Goal: Find specific page/section: Find specific page/section

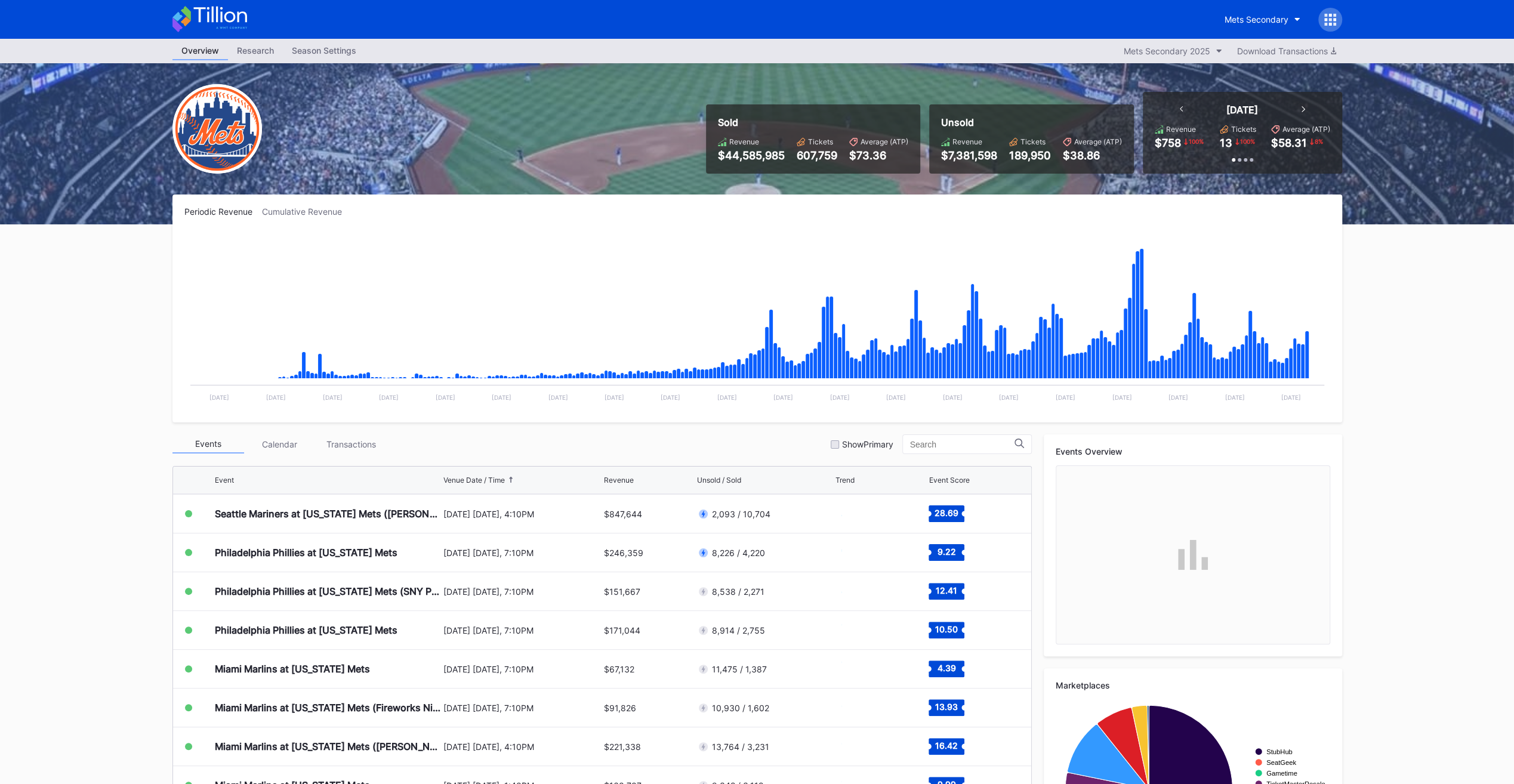
scroll to position [2443, 0]
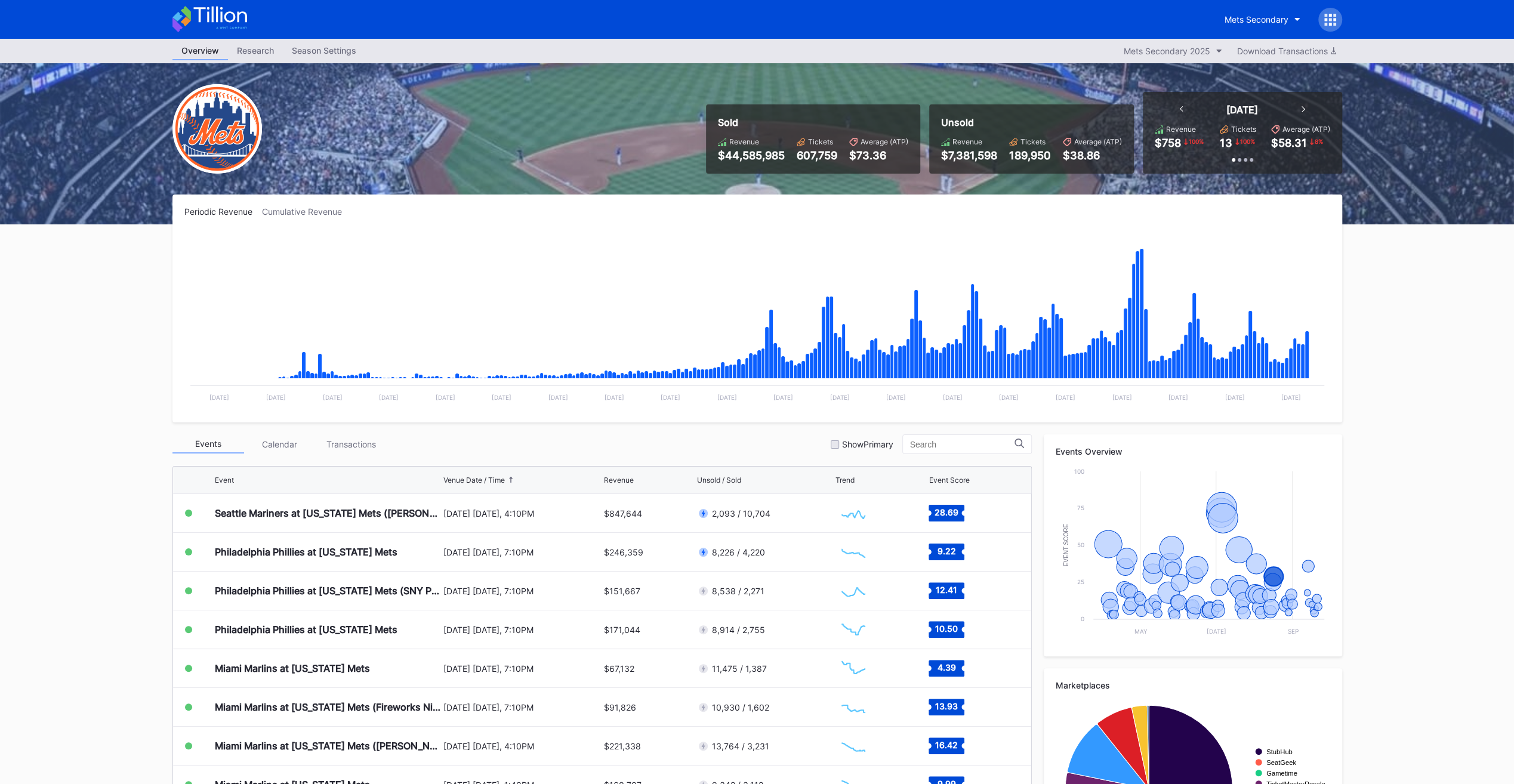
click at [568, 393] on div "[DATE] [DATE], 4:10PM" at bounding box center [522, 513] width 158 height 10
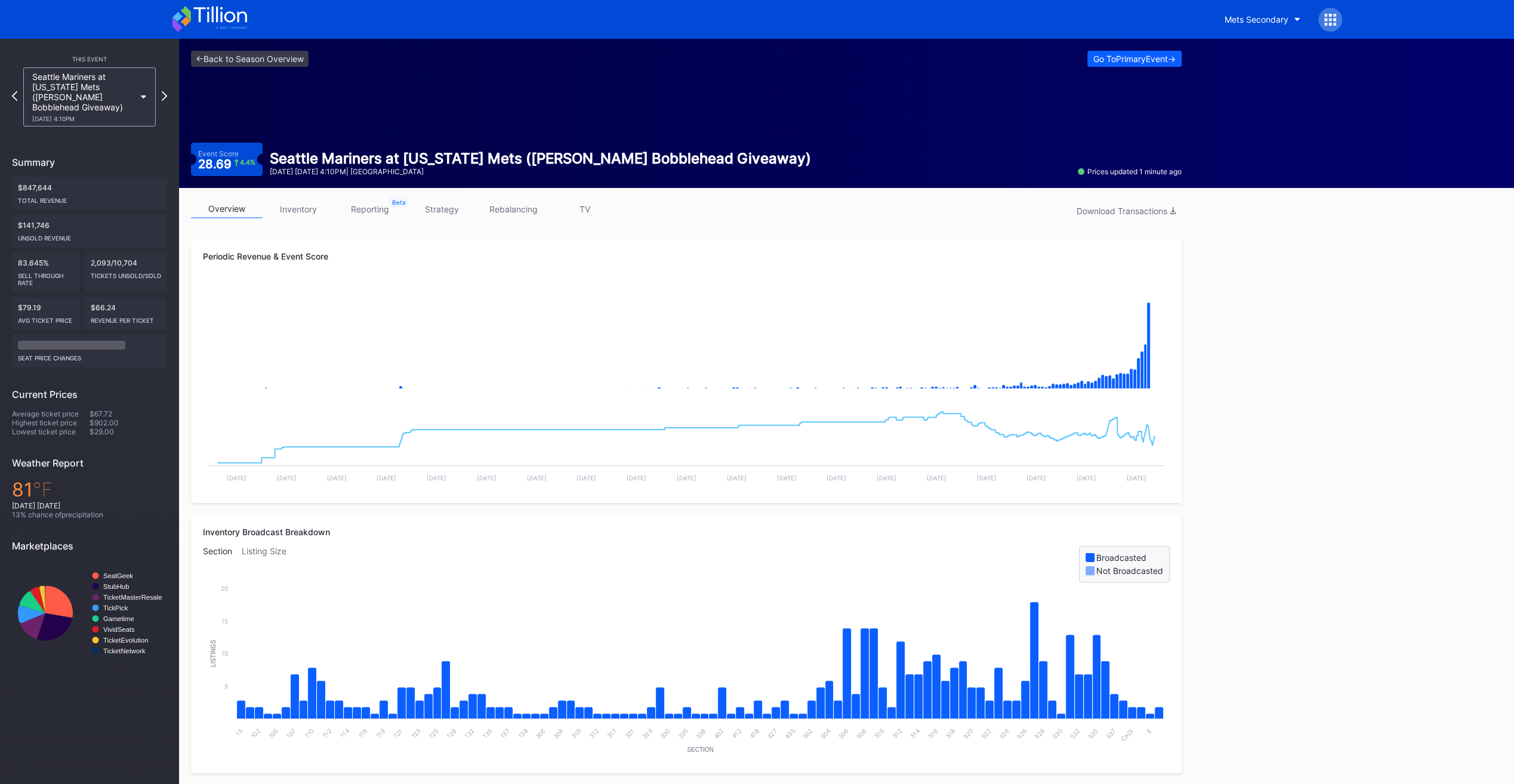
click at [593, 201] on link "TV" at bounding box center [585, 209] width 71 height 18
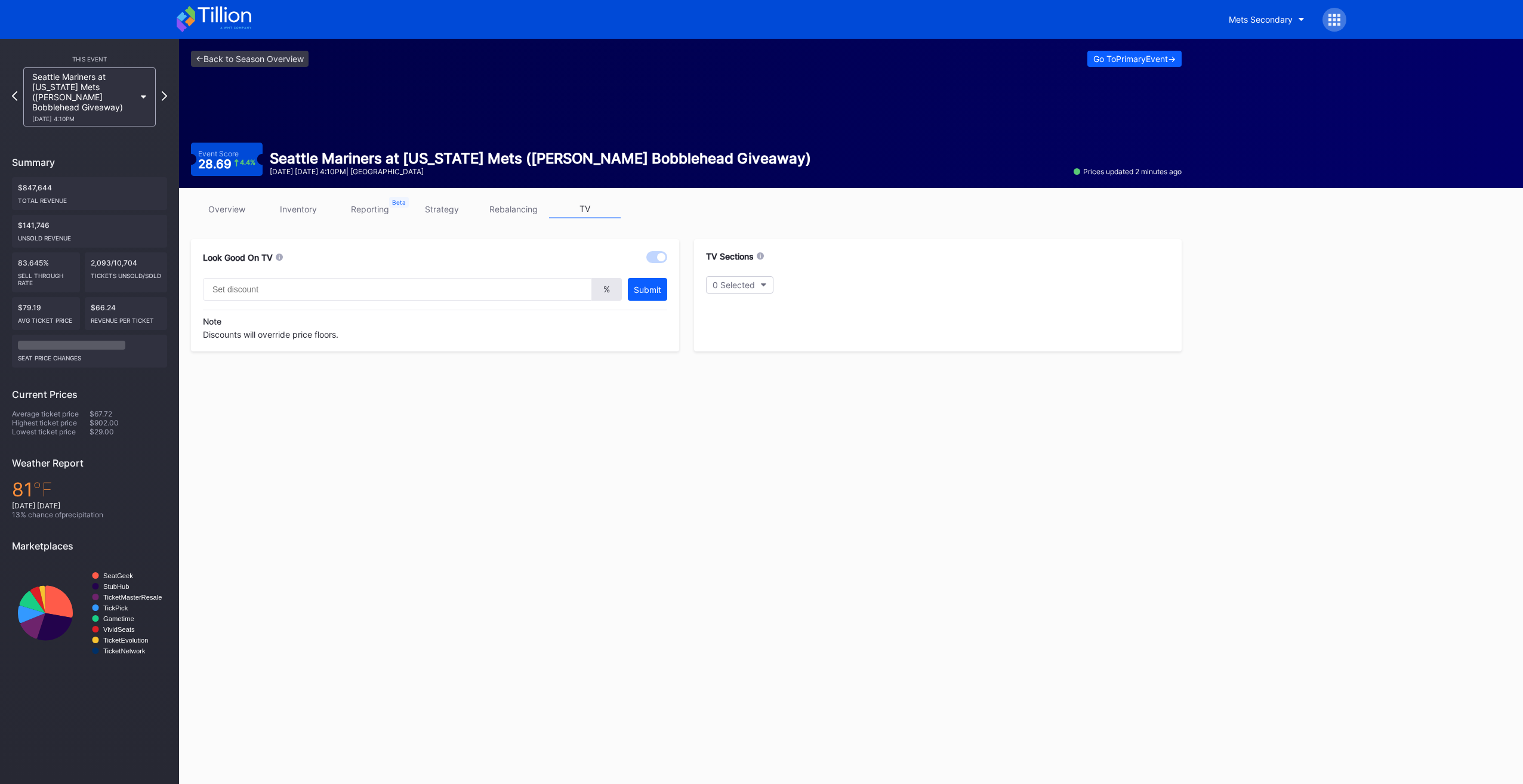
type input "20"
click at [241, 213] on link "overview" at bounding box center [227, 209] width 71 height 18
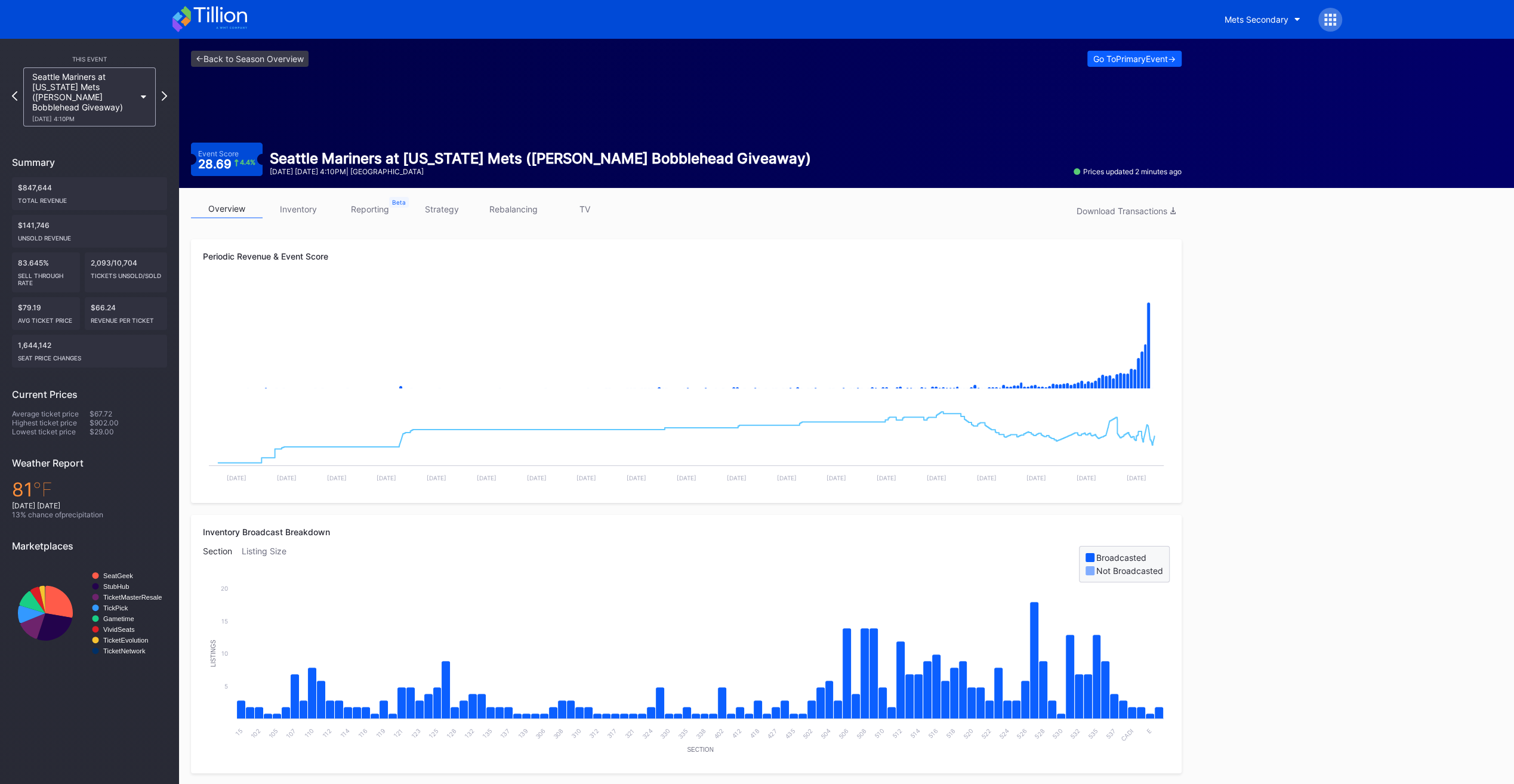
drag, startPoint x: 577, startPoint y: 205, endPoint x: 589, endPoint y: 214, distance: 15.0
click at [576, 204] on link "TV" at bounding box center [585, 209] width 71 height 18
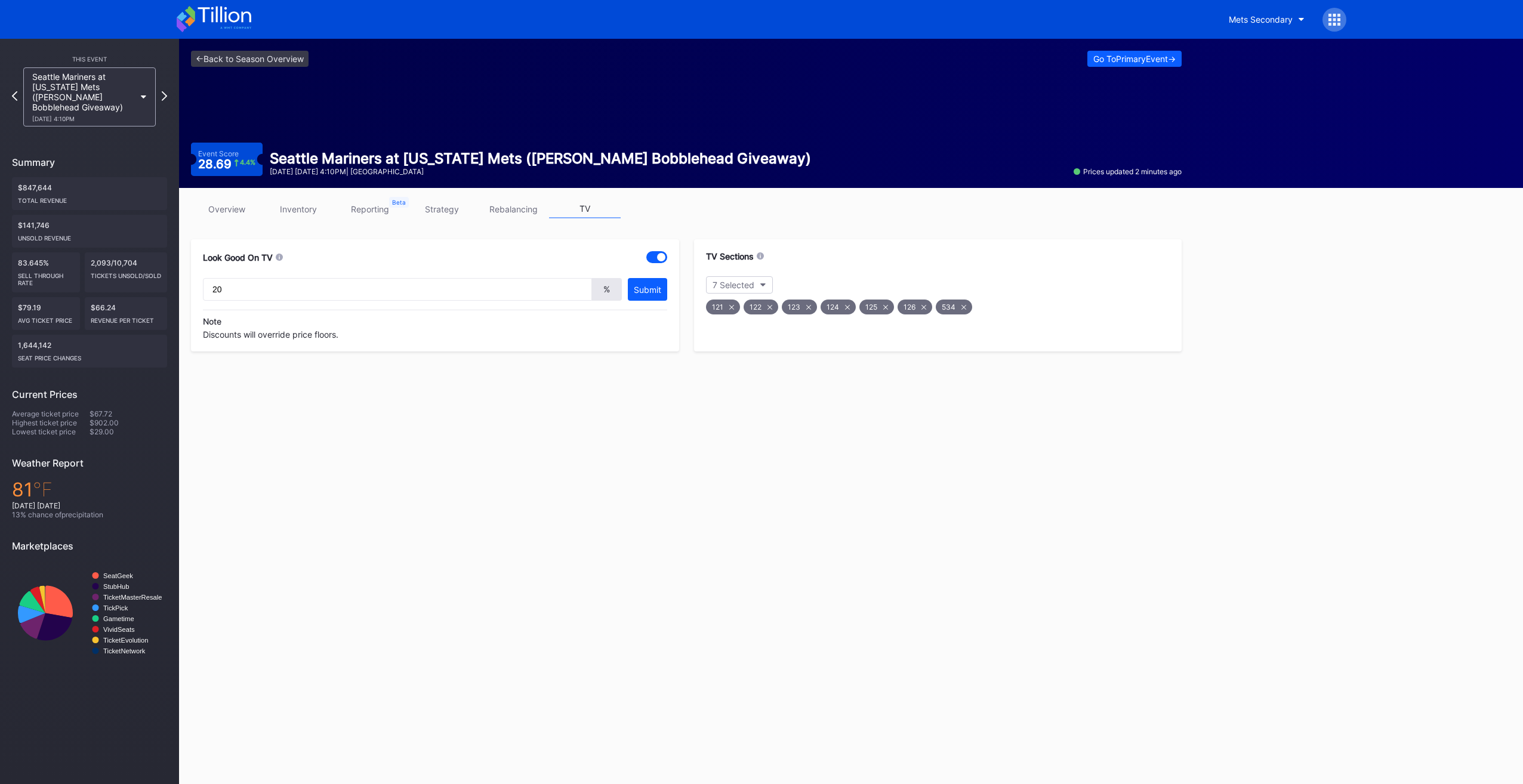
click at [732, 307] on icon at bounding box center [730, 306] width 5 height 5
click at [732, 307] on icon at bounding box center [731, 306] width 5 height 5
click at [732, 307] on icon at bounding box center [732, 306] width 5 height 5
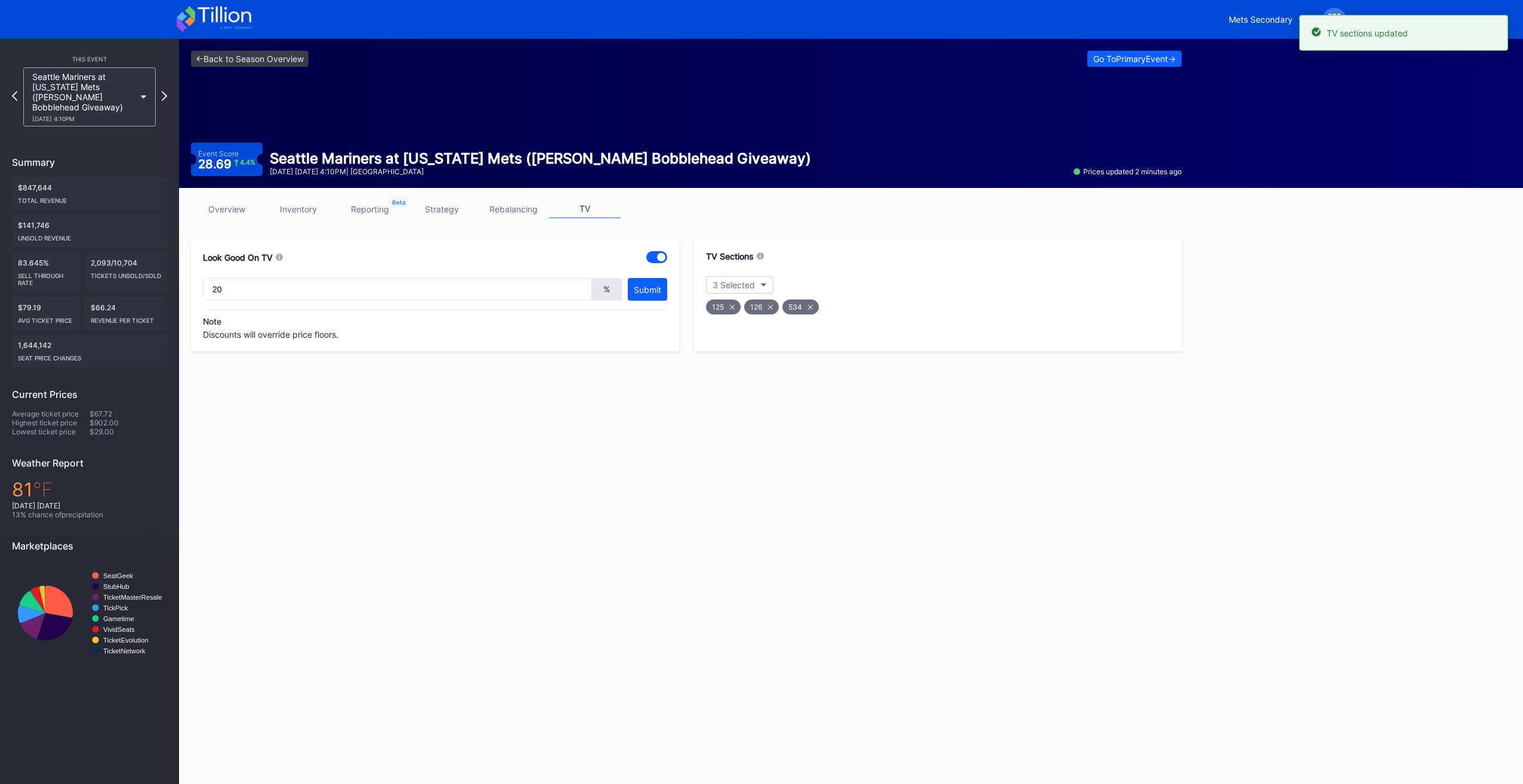
click at [732, 307] on icon at bounding box center [731, 306] width 5 height 5
click at [751, 306] on div "534" at bounding box center [762, 306] width 37 height 15
click at [289, 216] on link "inventory" at bounding box center [298, 209] width 71 height 18
